Goal: Task Accomplishment & Management: Manage account settings

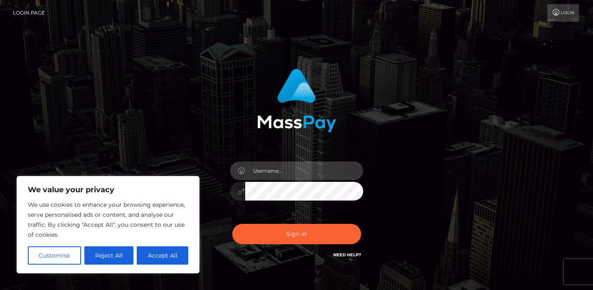
click at [289, 176] on input "text" at bounding box center [304, 170] width 118 height 19
type input "sadistic.princess.xx@gmail.com"
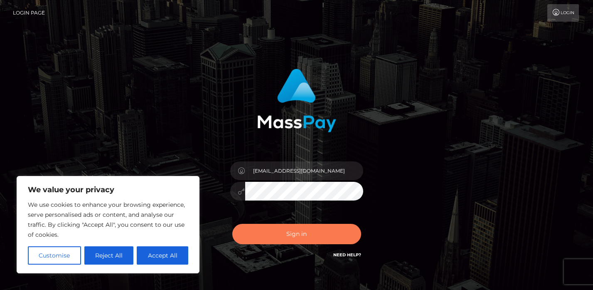
click at [286, 229] on button "Sign in" at bounding box center [296, 234] width 129 height 20
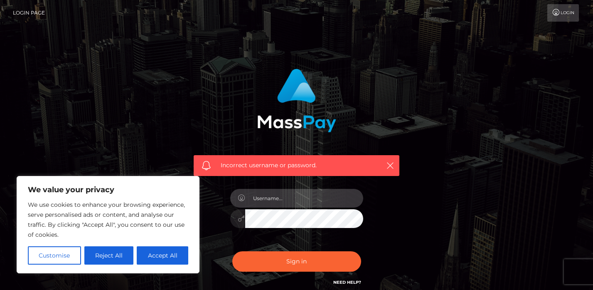
click at [278, 193] on input "text" at bounding box center [304, 198] width 118 height 19
type input "sadistic.princess.xx@gmail.com"
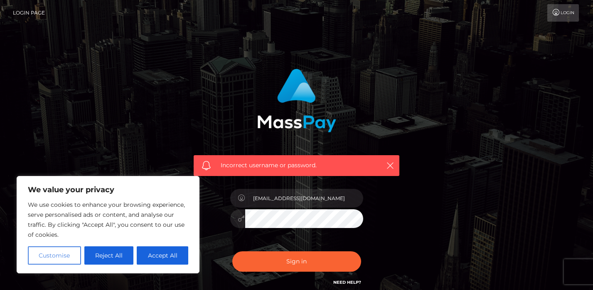
click at [68, 253] on button "Customise" at bounding box center [54, 255] width 53 height 18
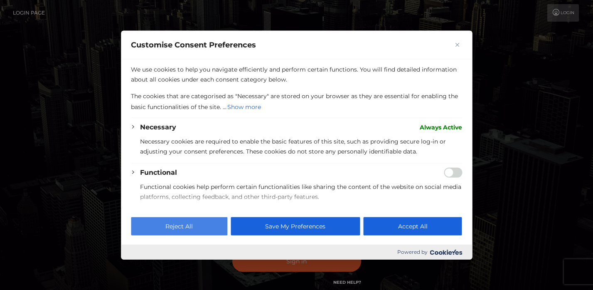
click at [207, 224] on button "Reject All" at bounding box center [179, 226] width 96 height 18
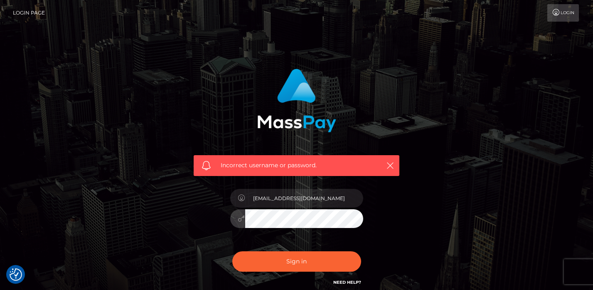
click at [237, 221] on div at bounding box center [296, 217] width 133 height 16
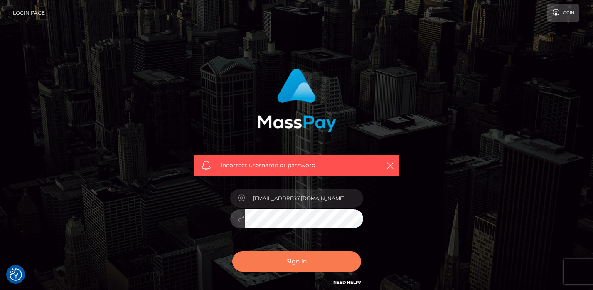
click at [232, 251] on button "Sign in" at bounding box center [296, 261] width 129 height 20
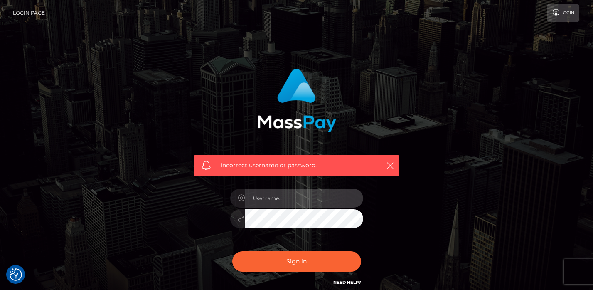
click at [278, 195] on input "text" at bounding box center [304, 198] width 118 height 19
type input "[EMAIL_ADDRESS][DOMAIN_NAME]"
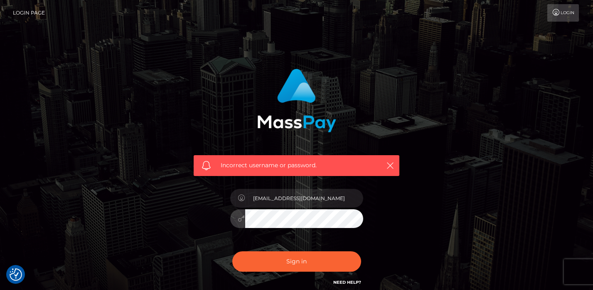
click at [227, 216] on div "[EMAIL_ADDRESS][DOMAIN_NAME]" at bounding box center [297, 215] width 146 height 64
click at [232, 251] on button "Sign in" at bounding box center [296, 261] width 129 height 20
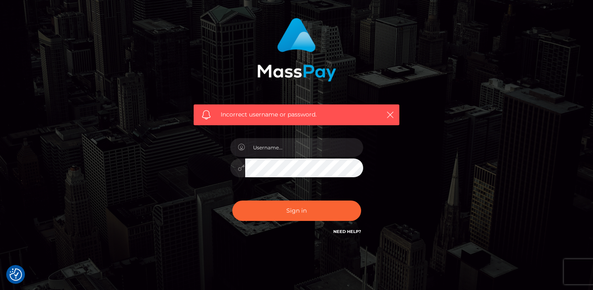
scroll to position [74, 0]
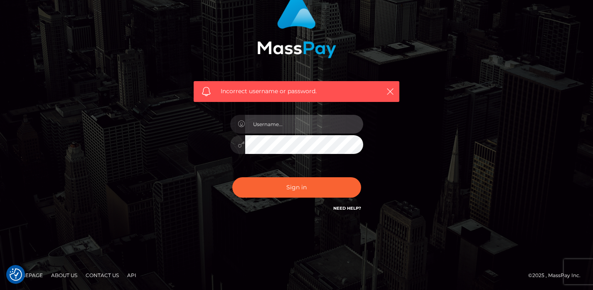
click at [299, 129] on input "text" at bounding box center [304, 124] width 118 height 19
type input "ungoddess"
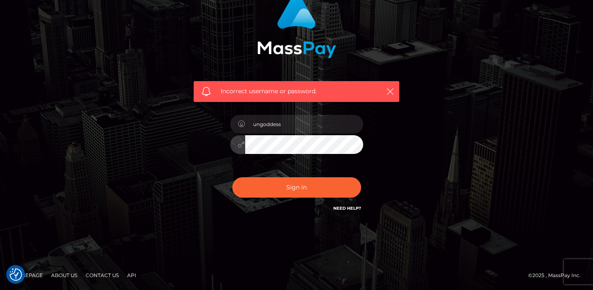
click at [232, 177] on button "Sign in" at bounding box center [296, 187] width 129 height 20
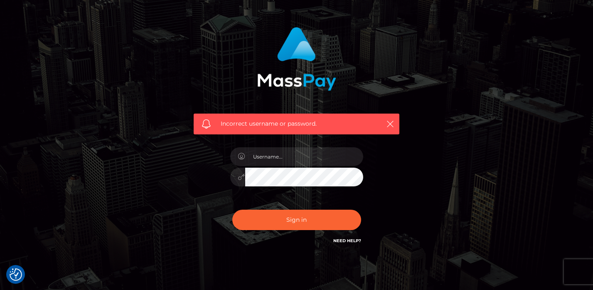
scroll to position [74, 0]
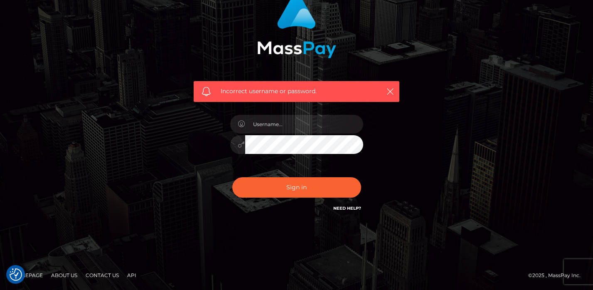
click at [350, 209] on link "Need Help?" at bounding box center [347, 207] width 28 height 5
